Goal: Find specific page/section: Find specific page/section

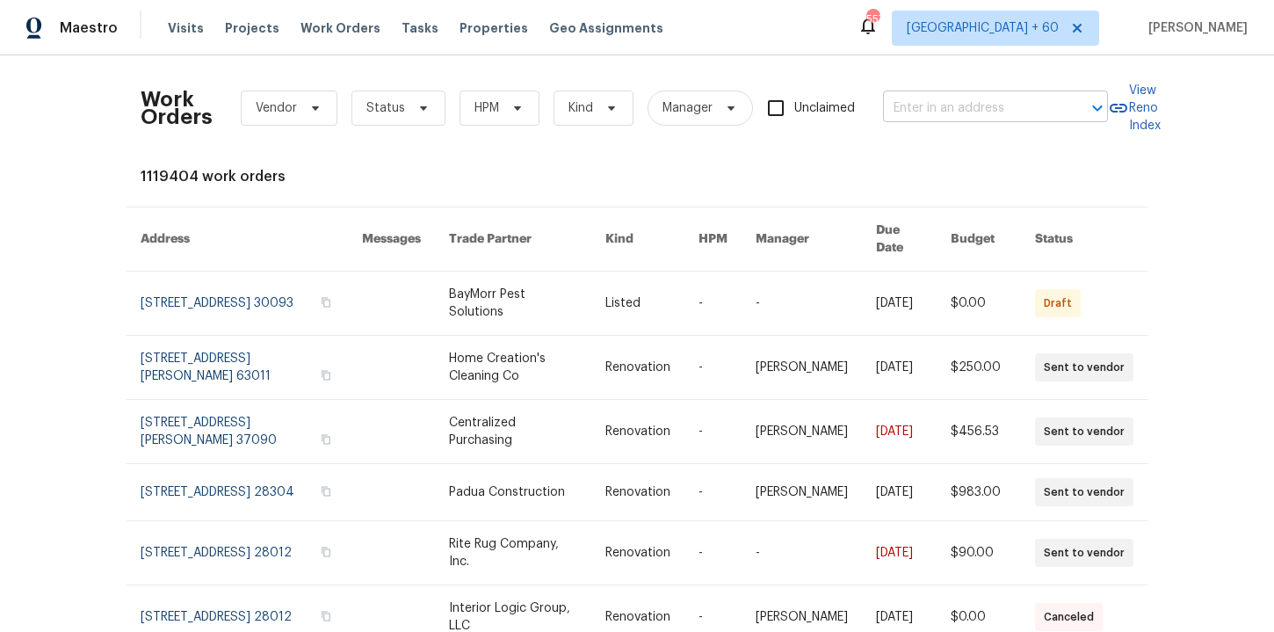
click at [907, 110] on input "text" at bounding box center [971, 108] width 176 height 27
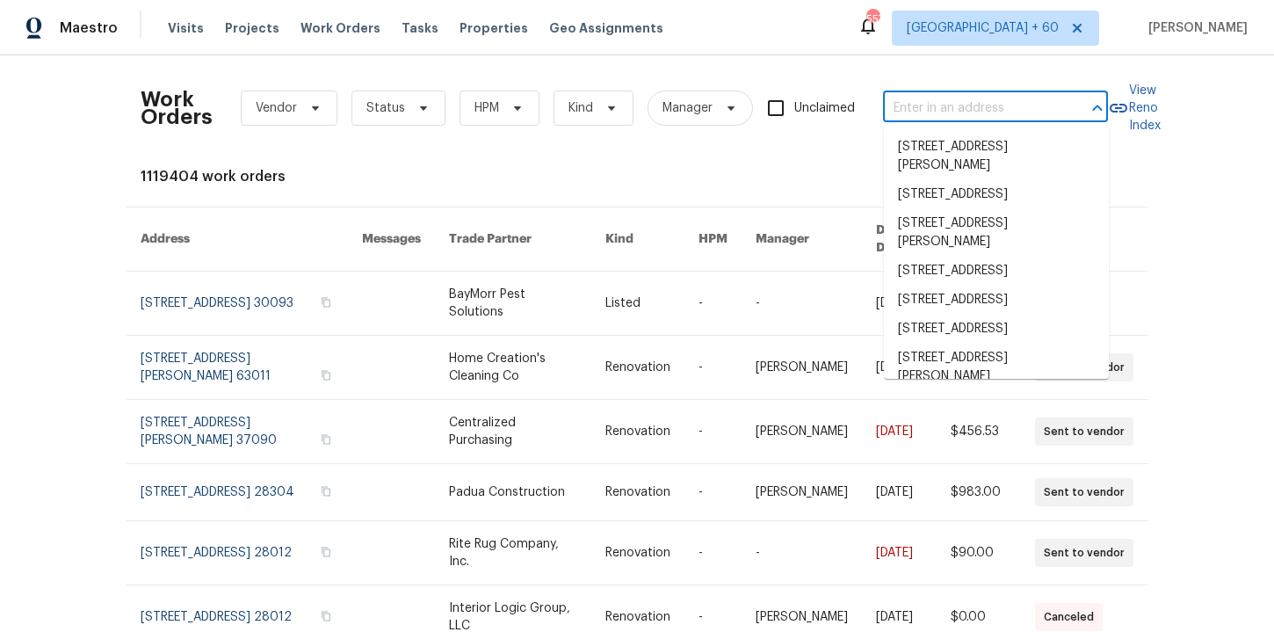
paste input "[STREET_ADDRESS][PERSON_NAME]"
type input "[STREET_ADDRESS][PERSON_NAME]"
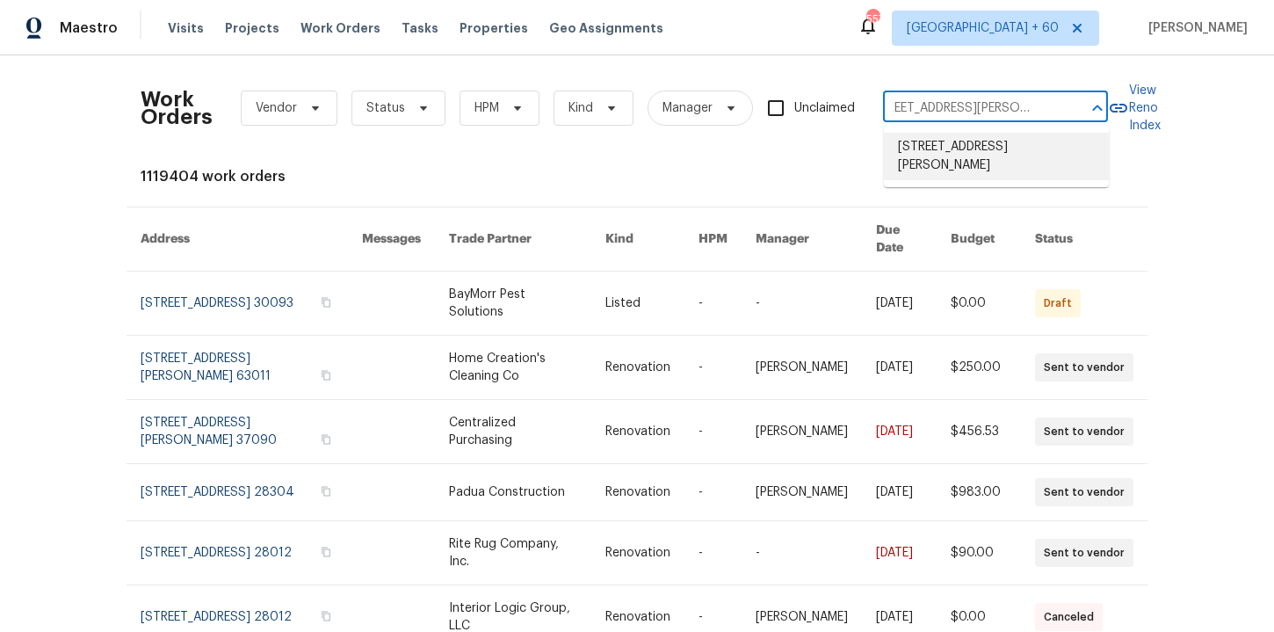
click at [929, 149] on li "[STREET_ADDRESS][PERSON_NAME]" at bounding box center [996, 156] width 225 height 47
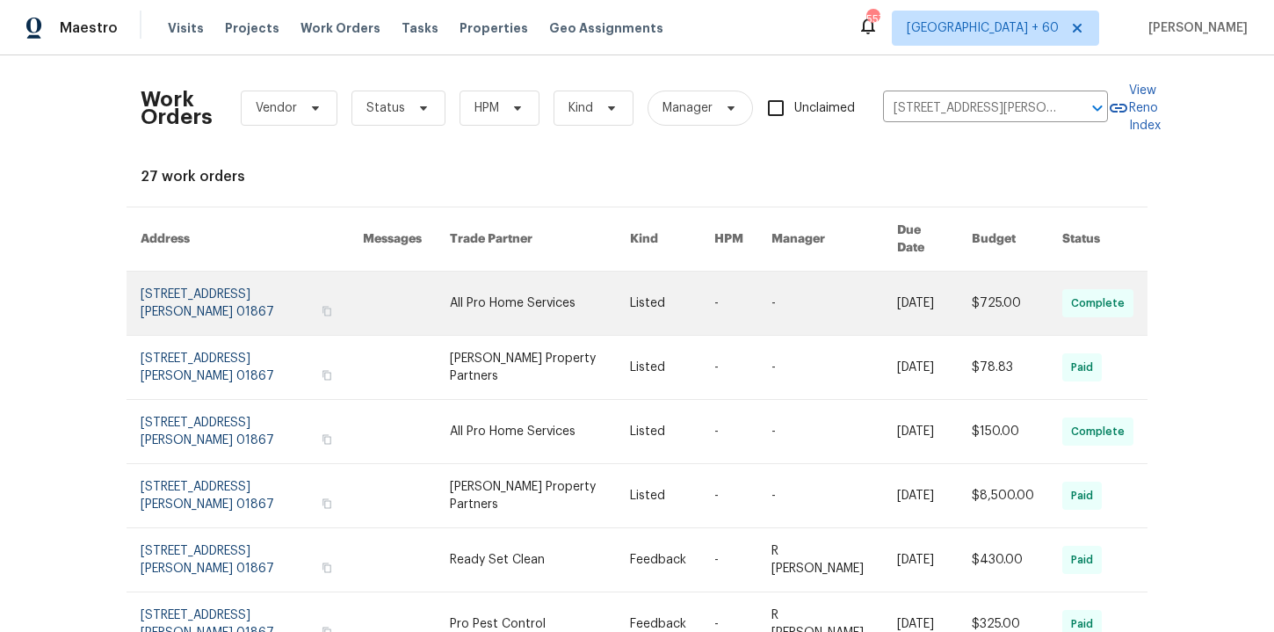
click at [244, 292] on link at bounding box center [252, 303] width 222 height 63
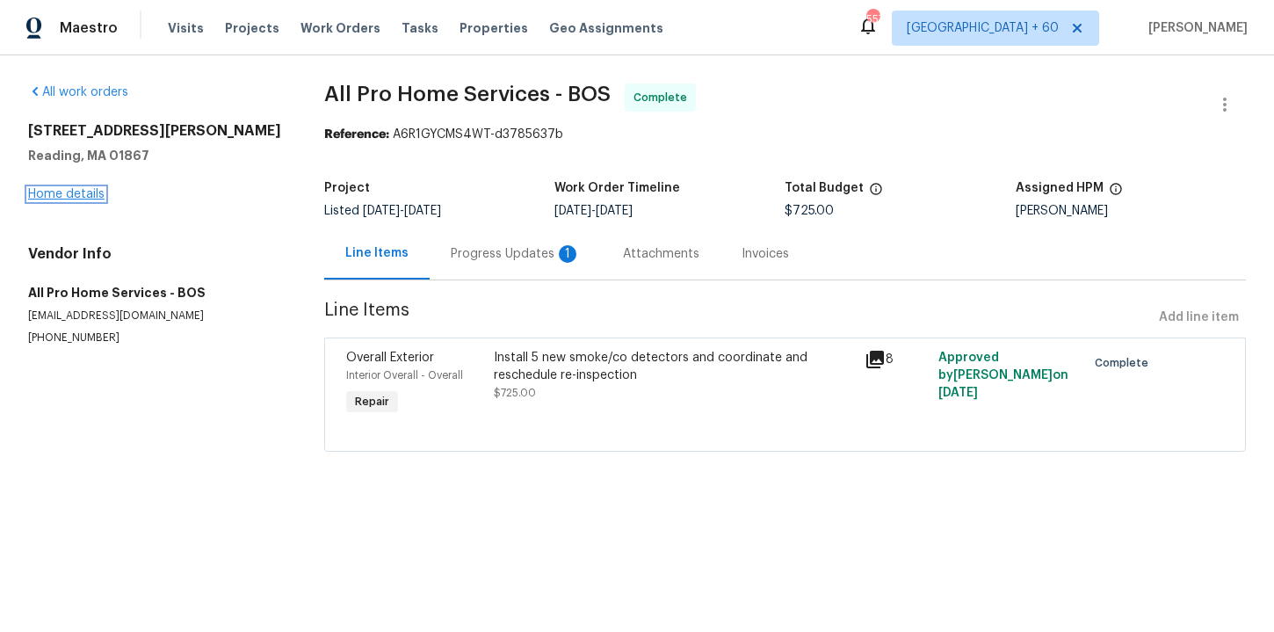
click at [88, 195] on link "Home details" at bounding box center [66, 194] width 76 height 12
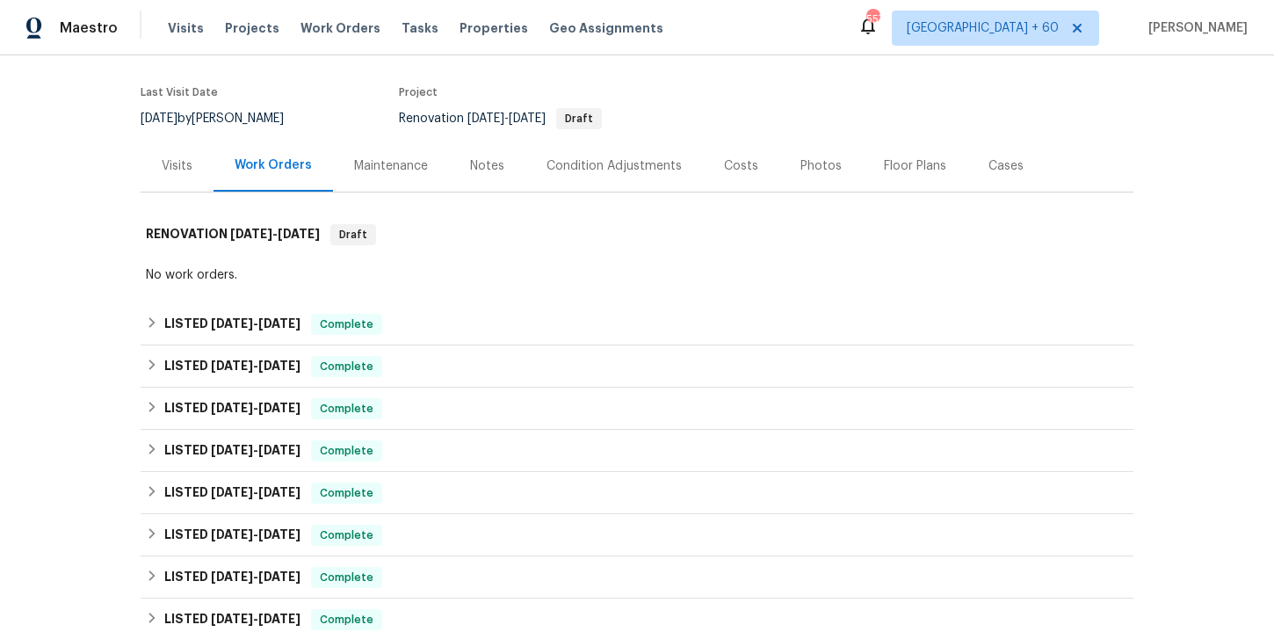
scroll to position [150, 0]
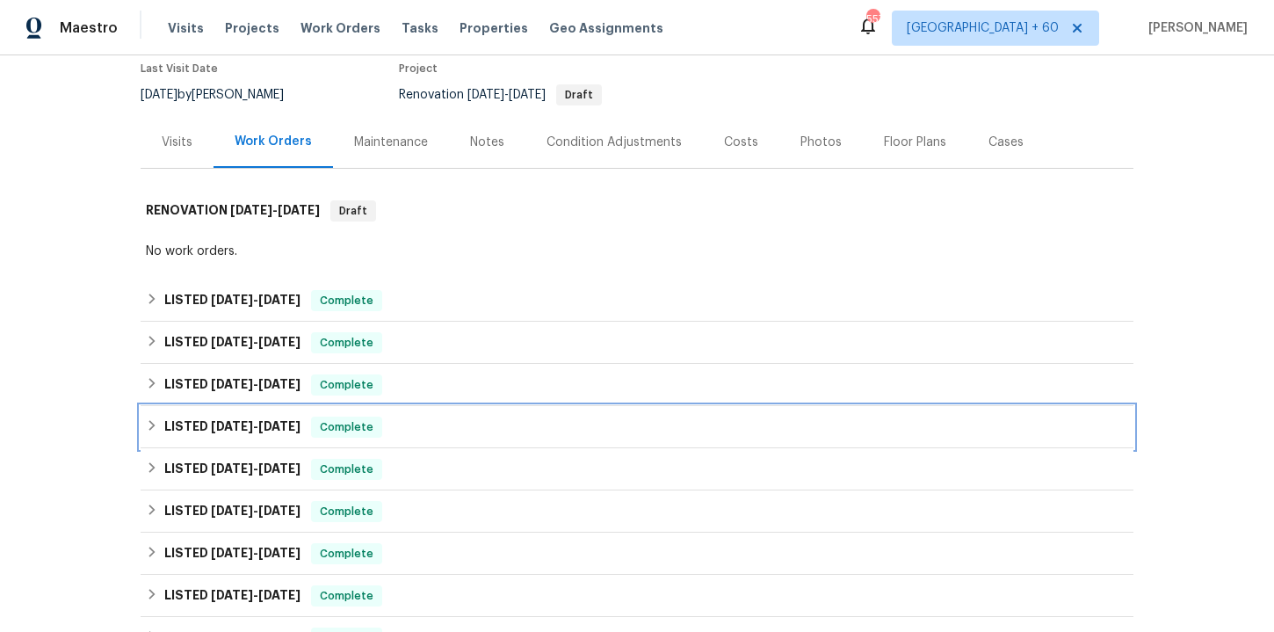
click at [416, 427] on div "LISTED [DATE] - [DATE] Complete" at bounding box center [637, 427] width 982 height 21
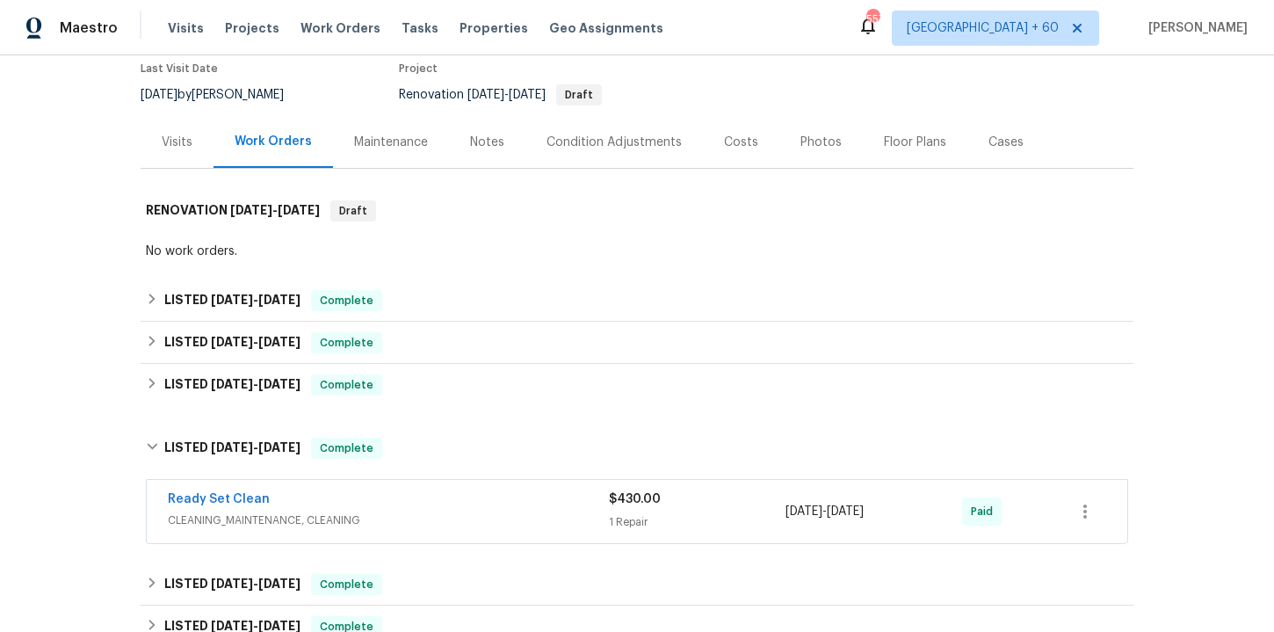
click at [463, 518] on span "CLEANING_MAINTENANCE, CLEANING" at bounding box center [388, 520] width 441 height 18
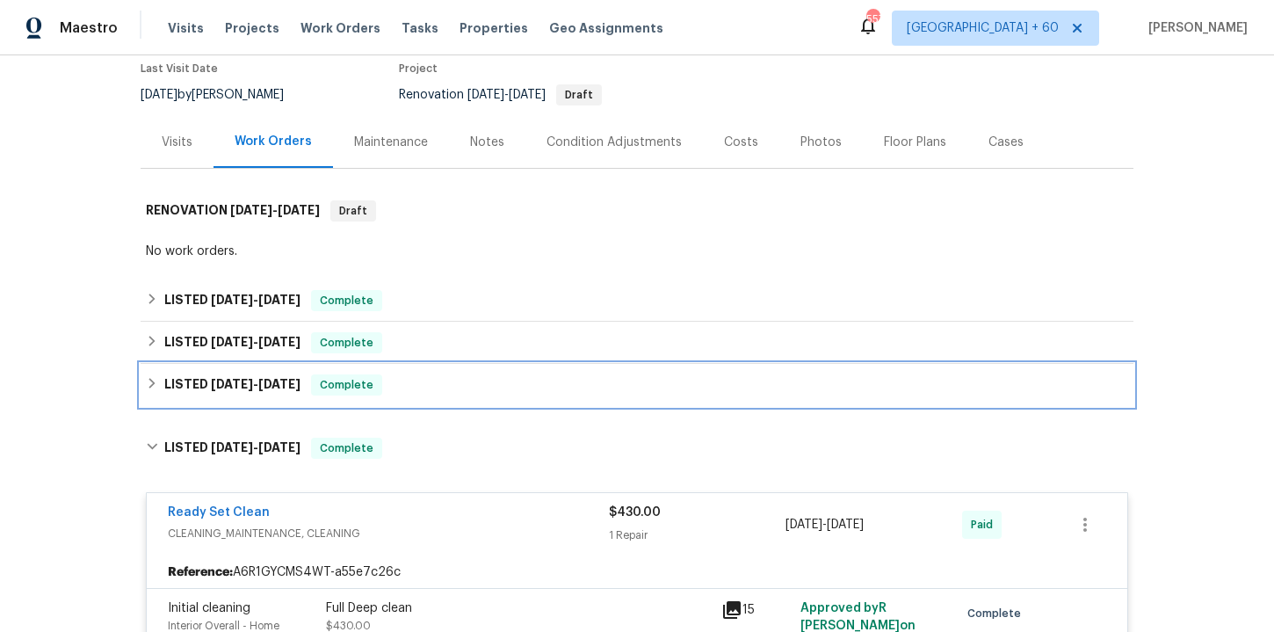
click at [424, 381] on div "LISTED [DATE] - [DATE] Complete" at bounding box center [637, 384] width 982 height 21
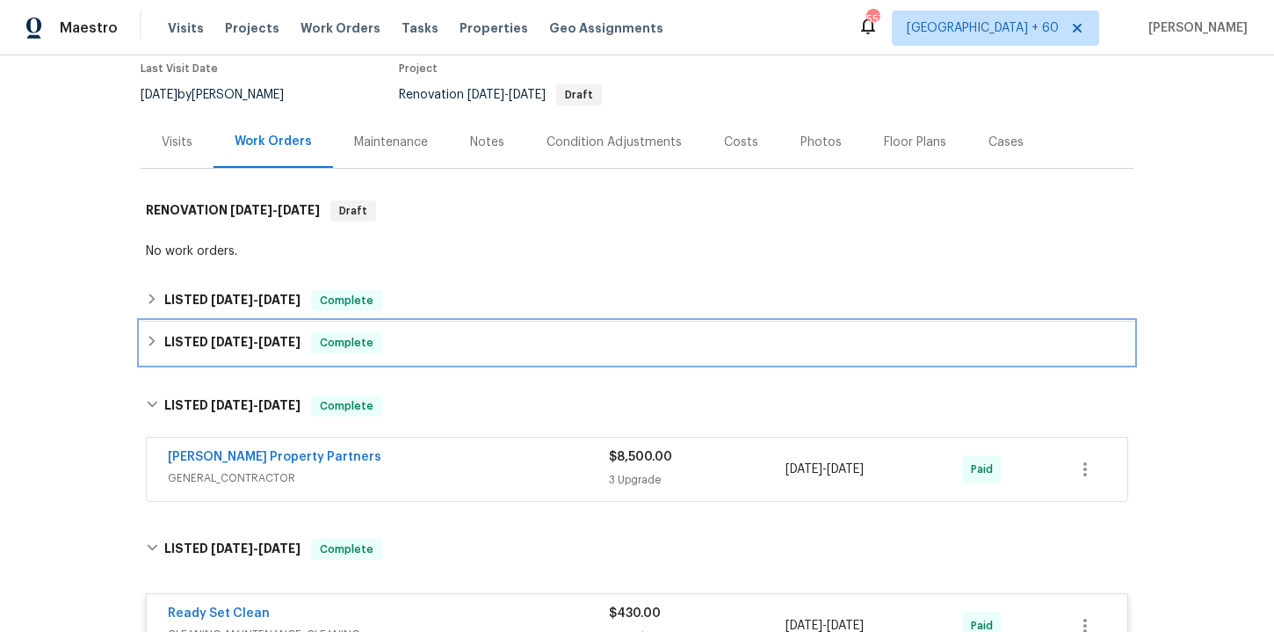
click at [409, 340] on div "LISTED [DATE] - [DATE] Complete" at bounding box center [637, 342] width 982 height 21
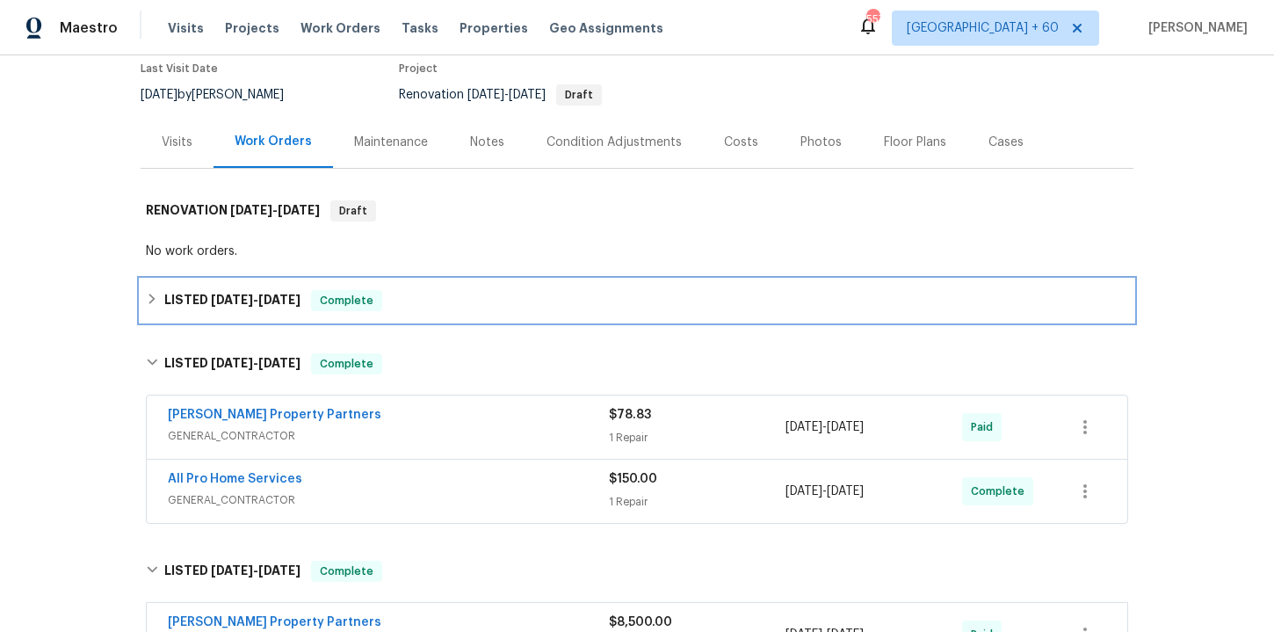
click at [413, 306] on div "LISTED [DATE] - [DATE] Complete" at bounding box center [637, 300] width 982 height 21
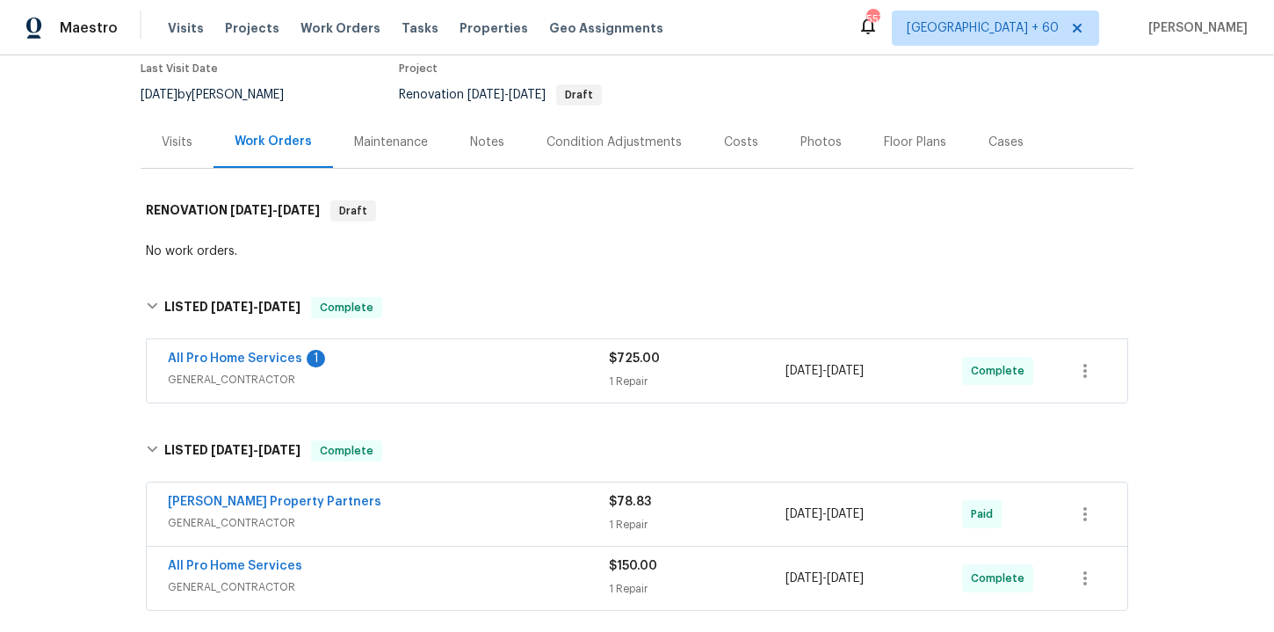
click at [435, 372] on span "GENERAL_CONTRACTOR" at bounding box center [388, 380] width 441 height 18
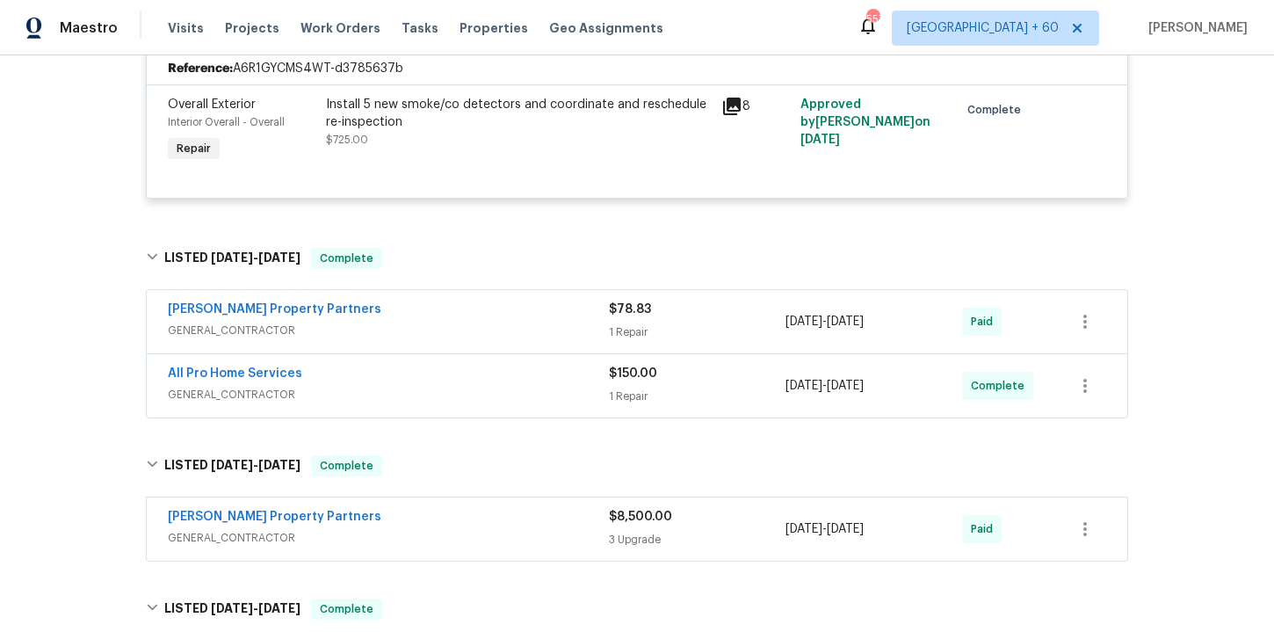
scroll to position [748, 0]
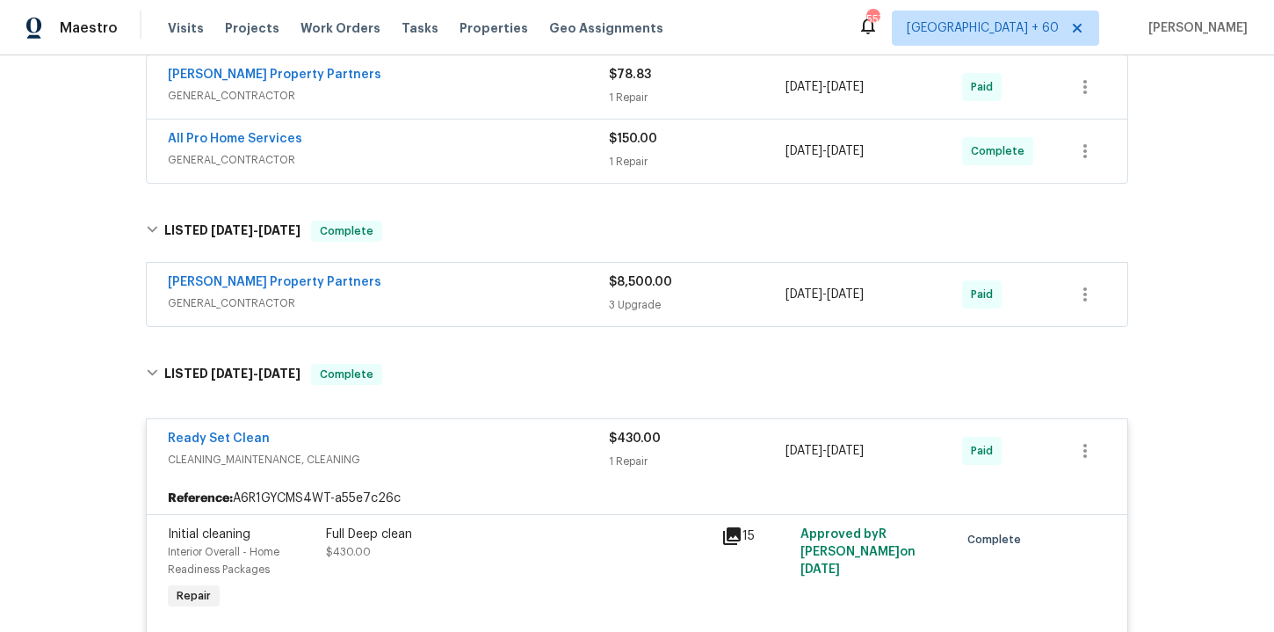
click at [423, 290] on div "[PERSON_NAME] Property Partners" at bounding box center [388, 283] width 441 height 21
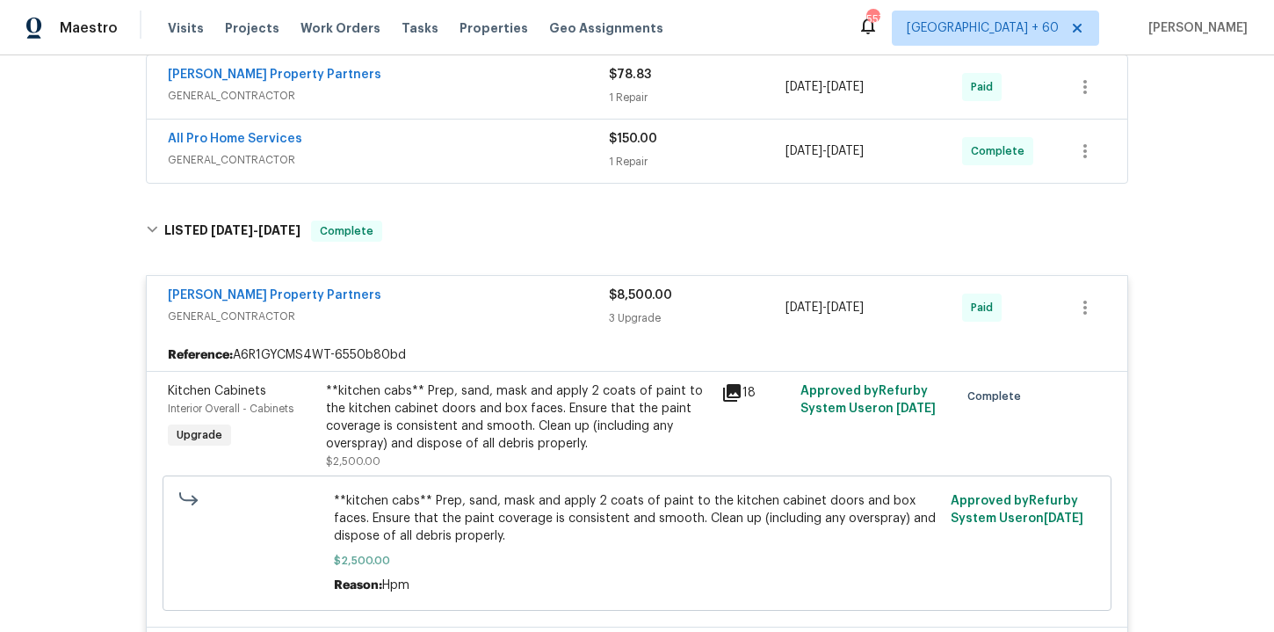
click at [392, 153] on span "GENERAL_CONTRACTOR" at bounding box center [388, 160] width 441 height 18
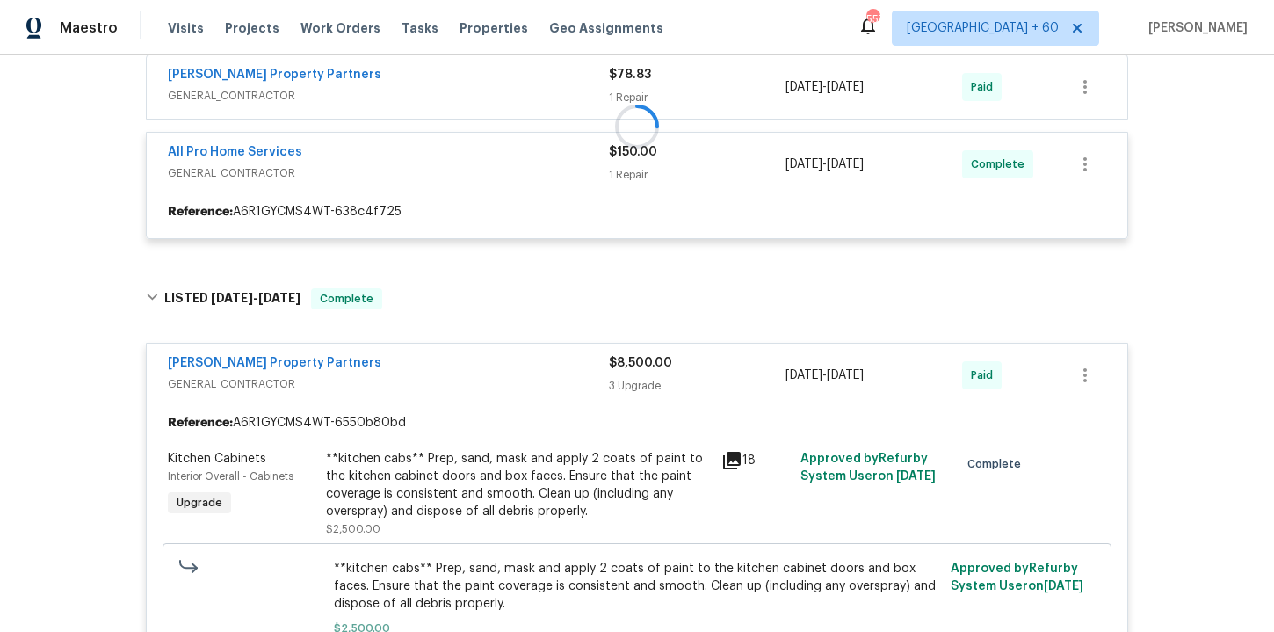
scroll to position [668, 0]
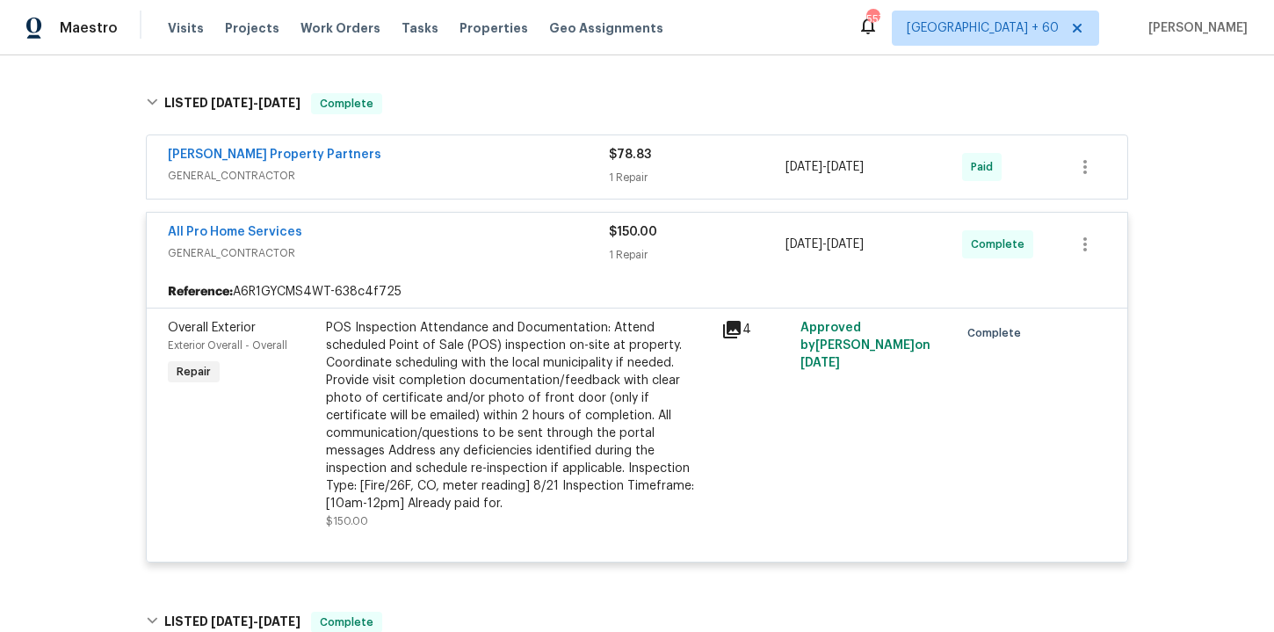
click at [431, 168] on span "GENERAL_CONTRACTOR" at bounding box center [388, 176] width 441 height 18
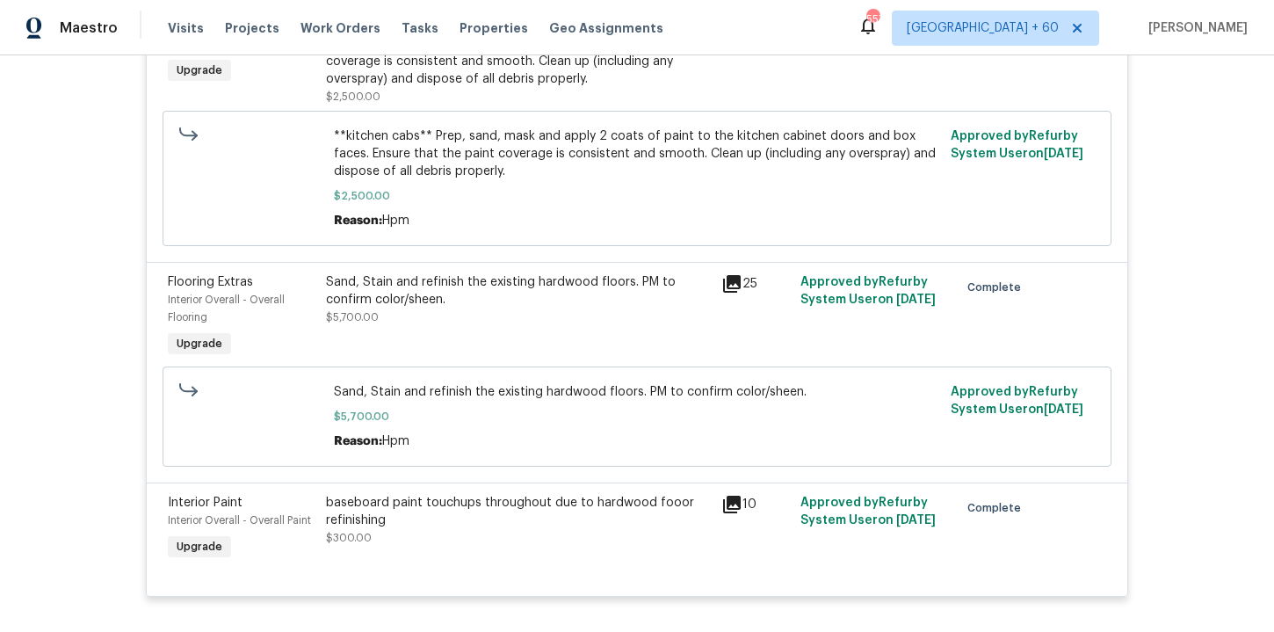
scroll to position [2186, 0]
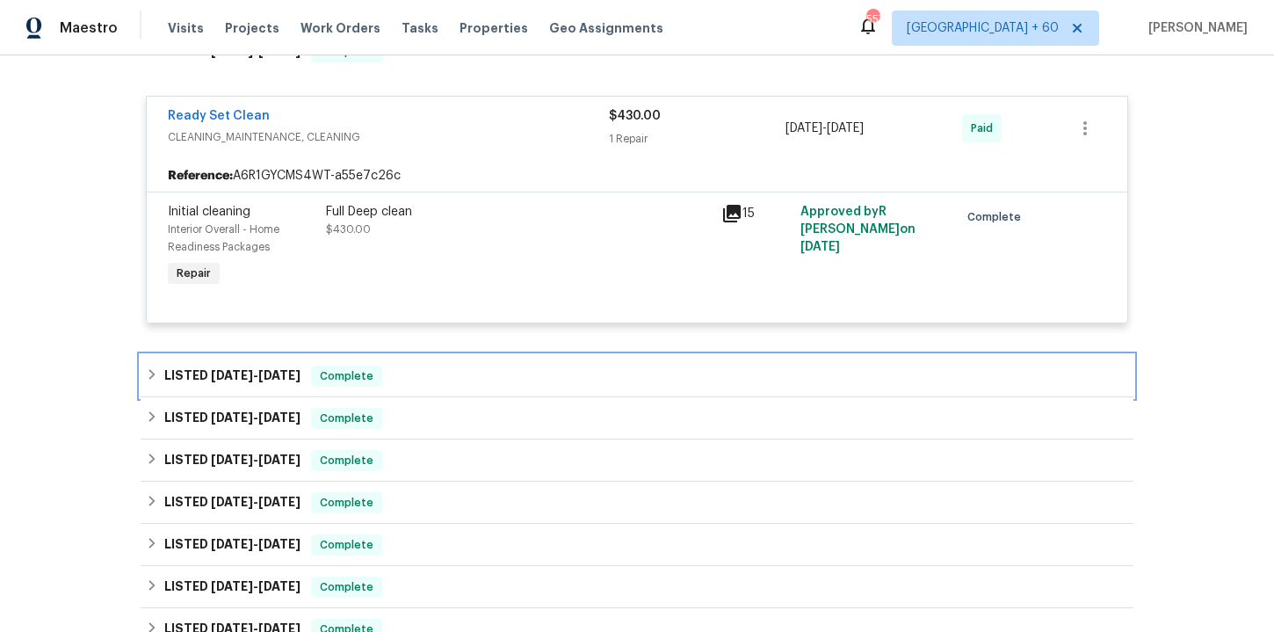
click at [447, 387] on div "LISTED [DATE] - [DATE] Complete" at bounding box center [637, 376] width 982 height 21
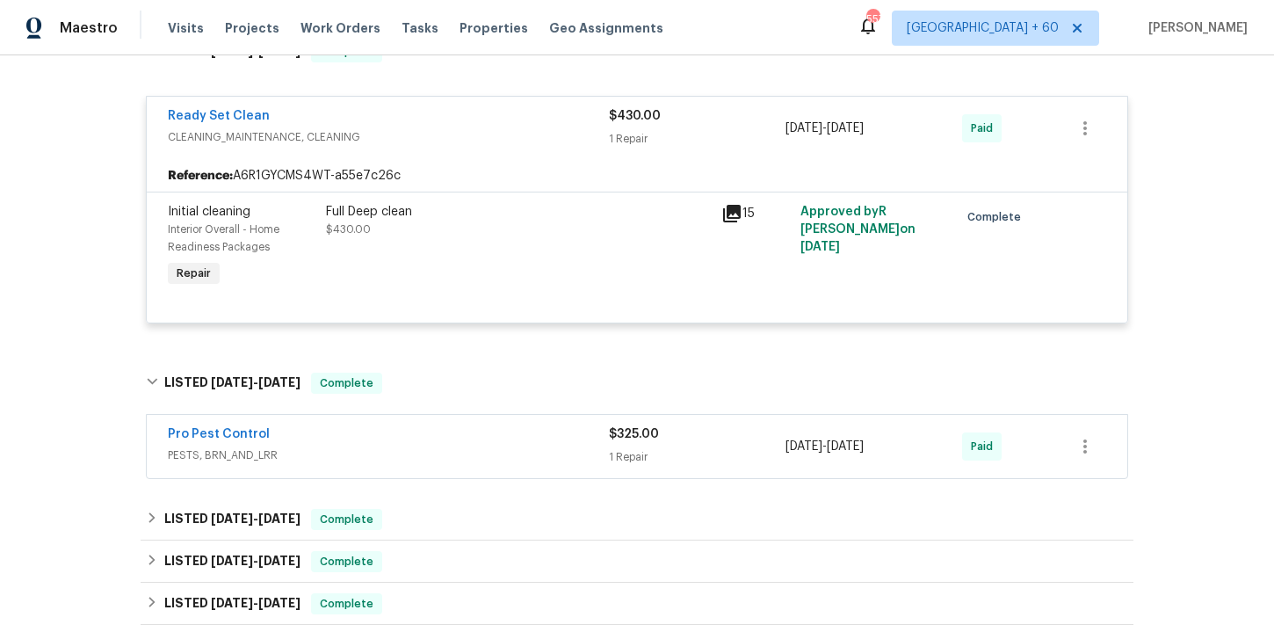
click at [454, 454] on span "PESTS, BRN_AND_LRR" at bounding box center [388, 455] width 441 height 18
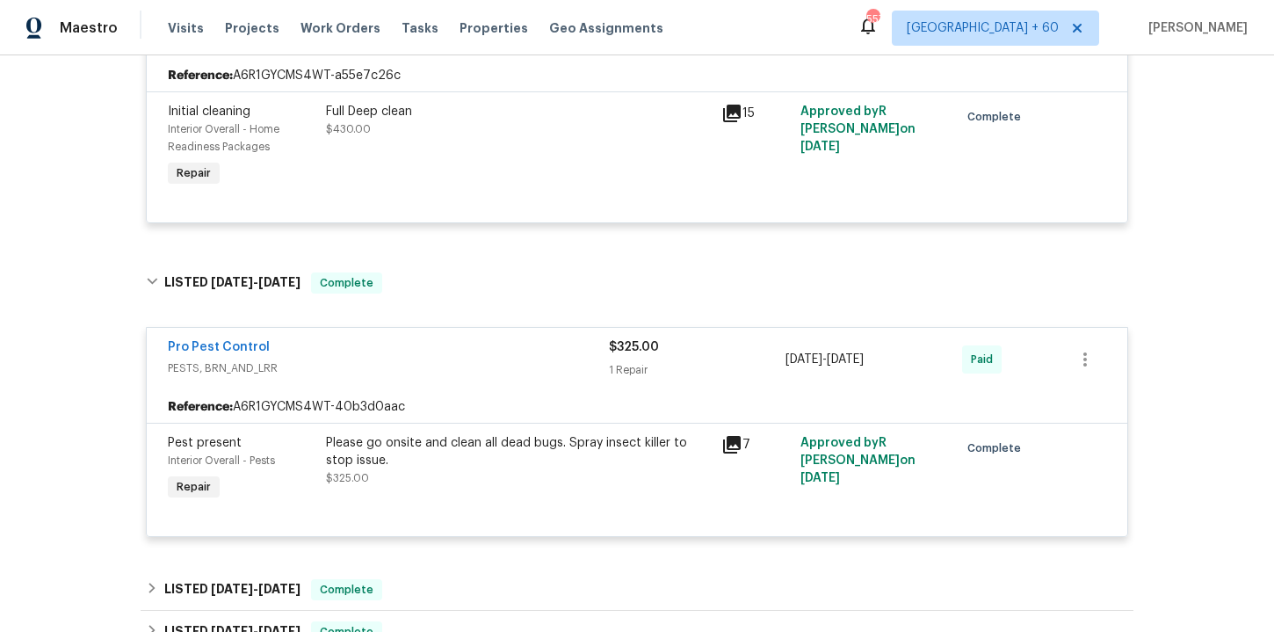
scroll to position [2288, 0]
click at [344, 25] on span "Work Orders" at bounding box center [341, 28] width 80 height 18
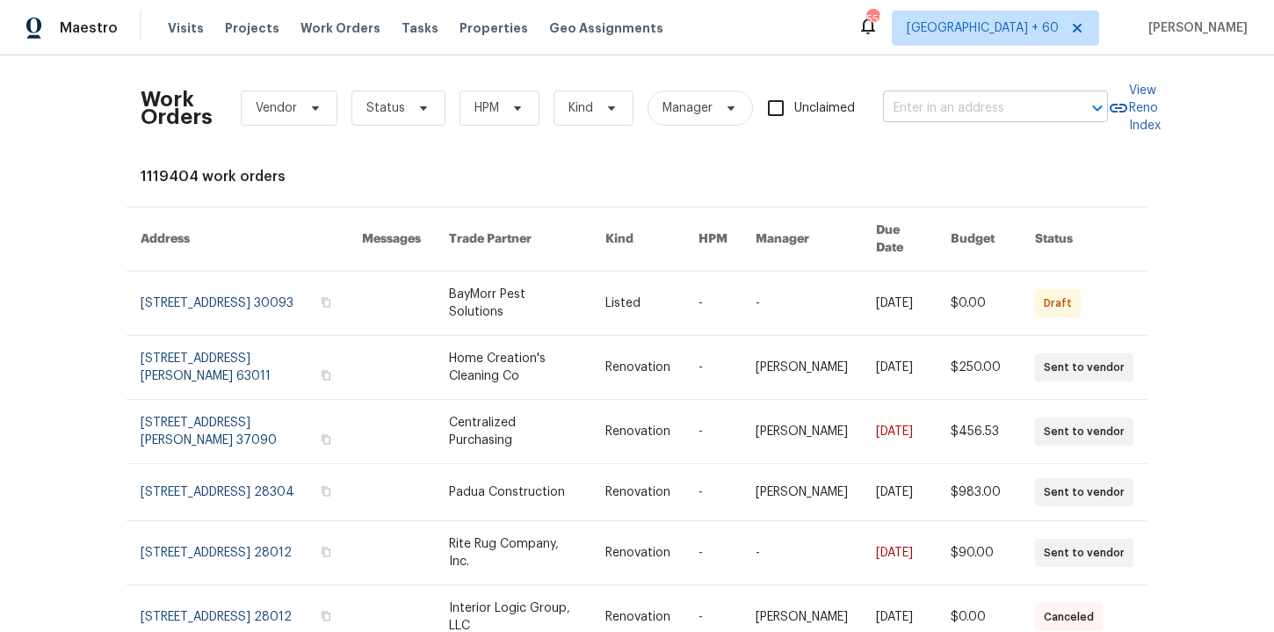
click at [905, 109] on input "text" at bounding box center [971, 108] width 176 height 27
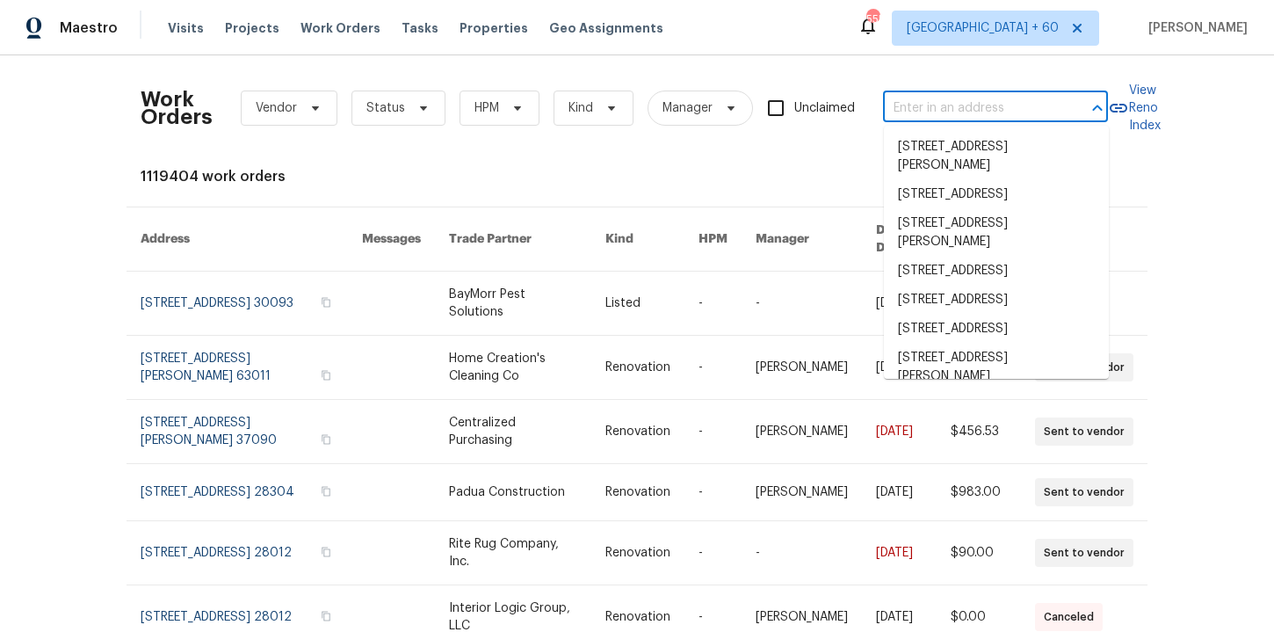
paste input "[STREET_ADDRESS]"
type input "[STREET_ADDRESS]"
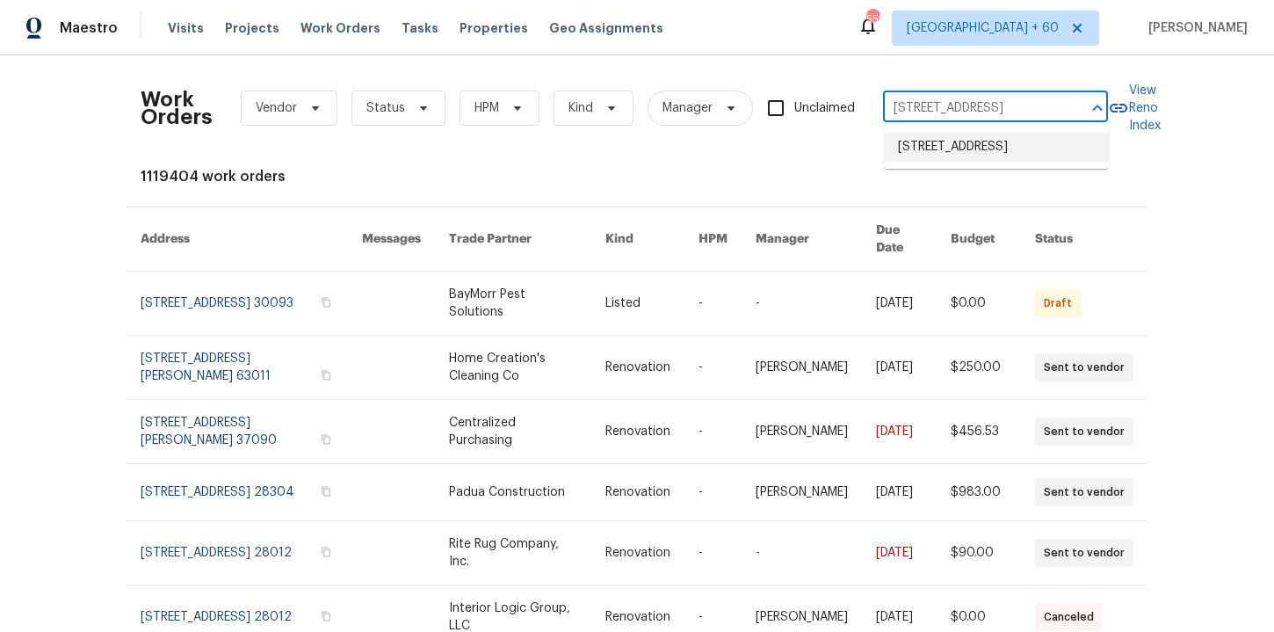
click at [954, 159] on li "[STREET_ADDRESS]" at bounding box center [996, 147] width 225 height 29
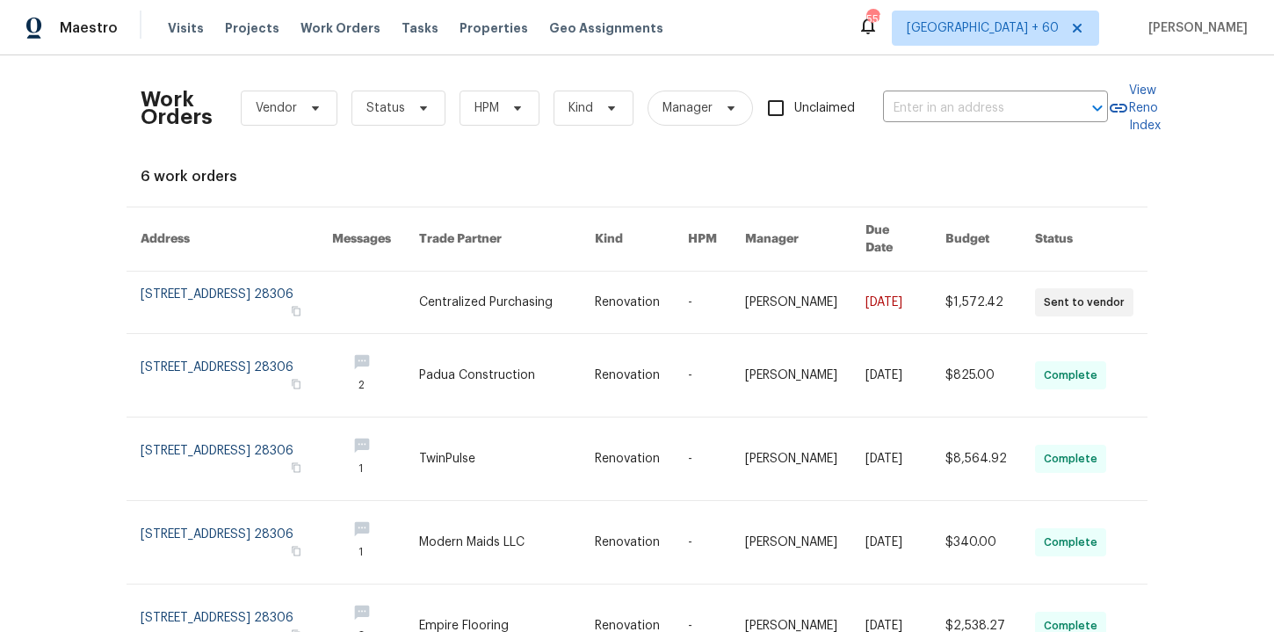
type input "[STREET_ADDRESS]"
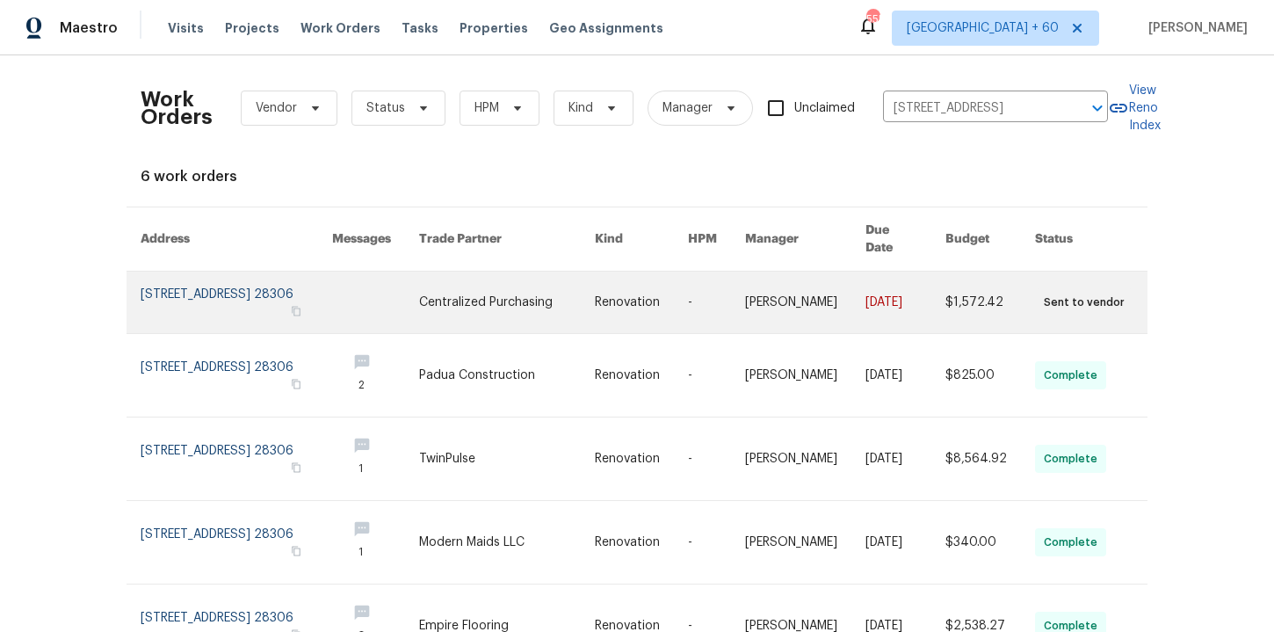
click at [209, 275] on link at bounding box center [237, 303] width 192 height 62
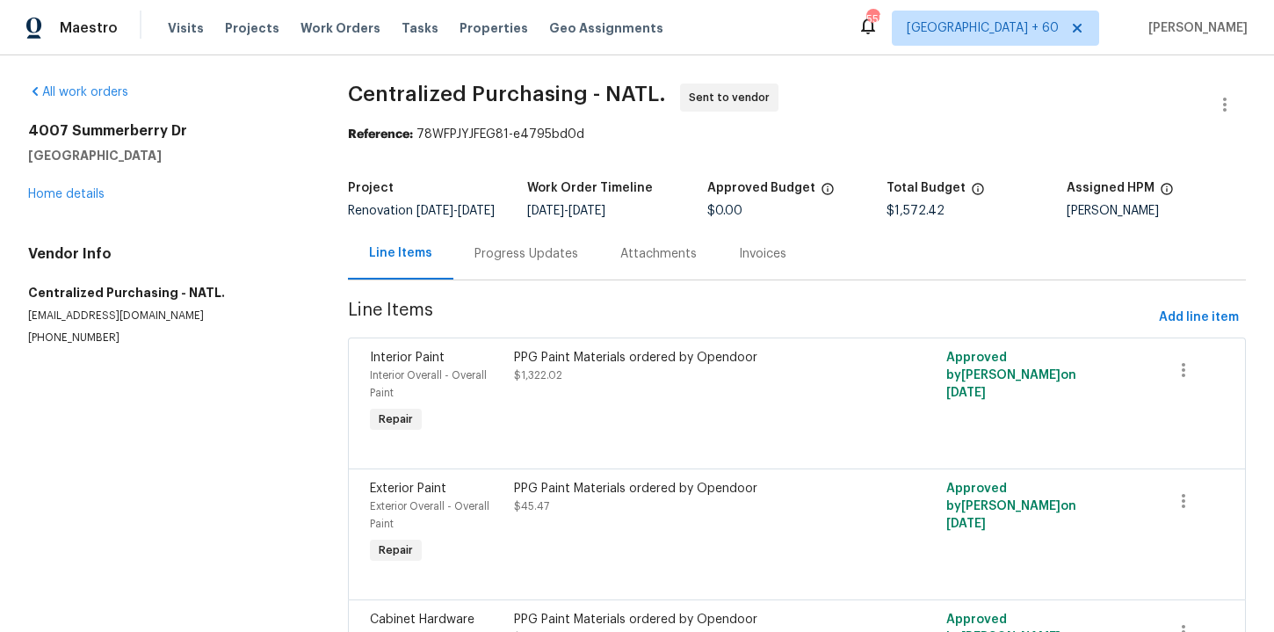
scroll to position [5, 0]
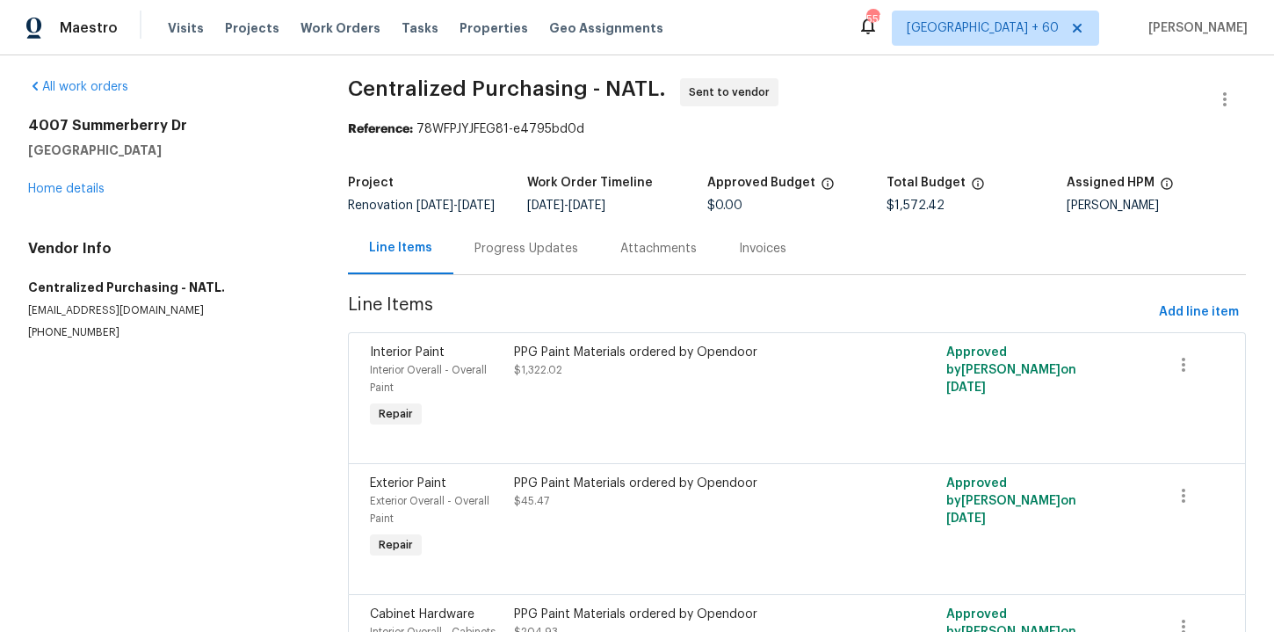
click at [102, 206] on div "All work orders [STREET_ADDRESS] Home details Vendor Info Centralized Purchasin…" at bounding box center [167, 209] width 278 height 262
click at [89, 187] on link "Home details" at bounding box center [66, 189] width 76 height 12
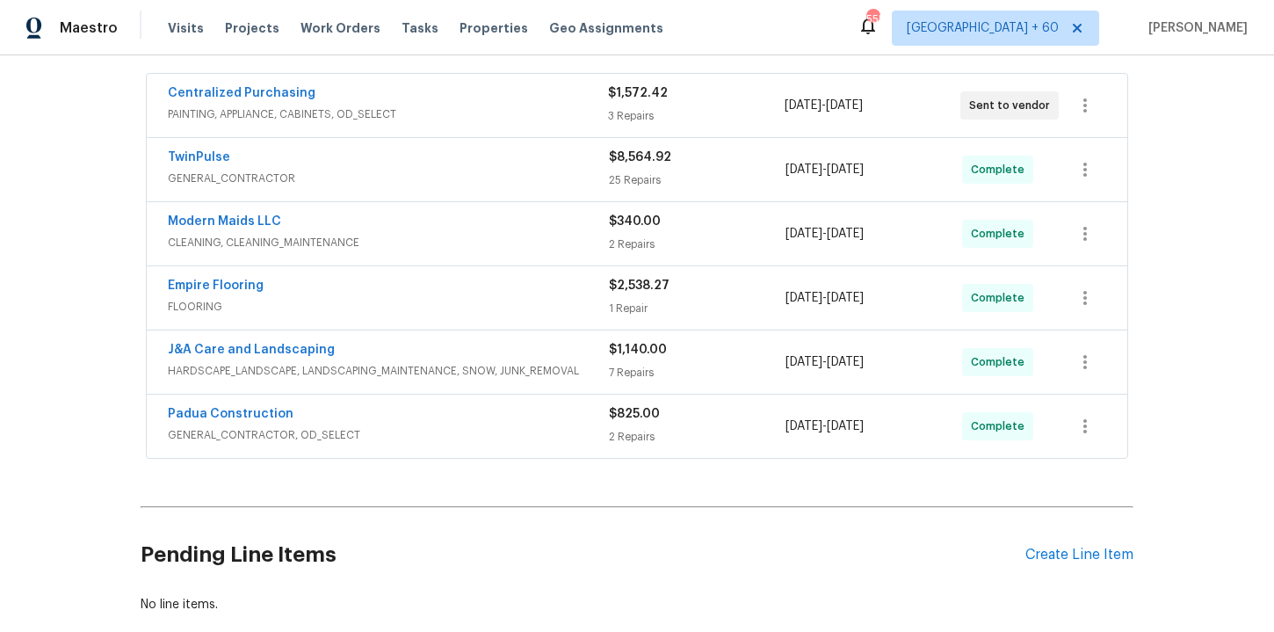
scroll to position [297, 0]
